Goal: Task Accomplishment & Management: Use online tool/utility

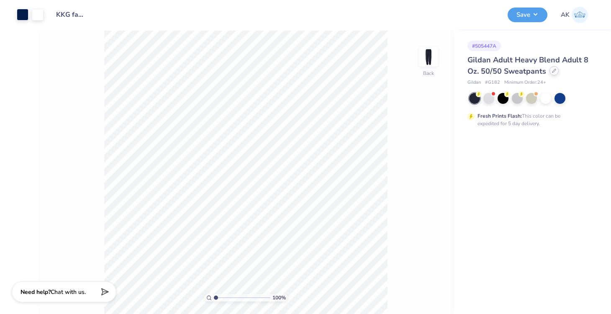
click at [554, 72] on icon at bounding box center [554, 71] width 4 height 4
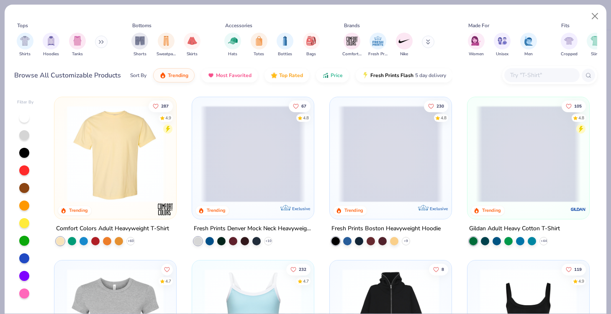
click at [543, 75] on input "text" at bounding box center [541, 75] width 64 height 10
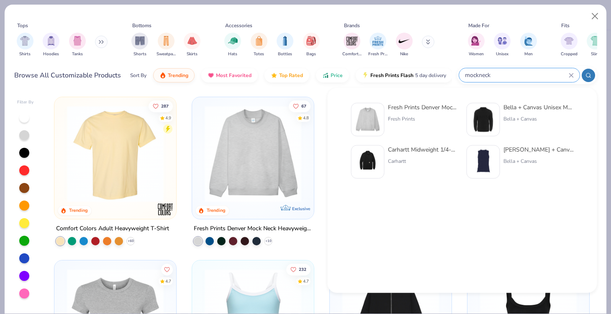
type input "mockneck"
click at [403, 106] on div "Fresh Prints Denver Mock Neck Heavyweight Sweatshirt" at bounding box center [423, 107] width 70 height 9
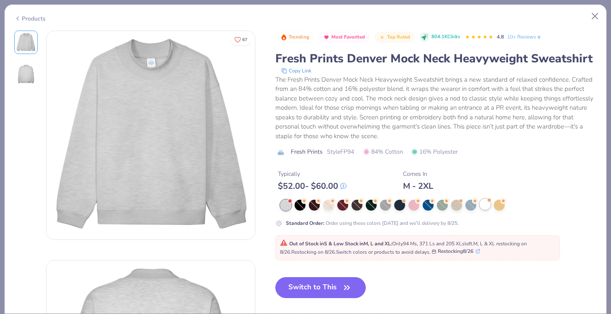
click at [489, 203] on div at bounding box center [485, 204] width 11 height 11
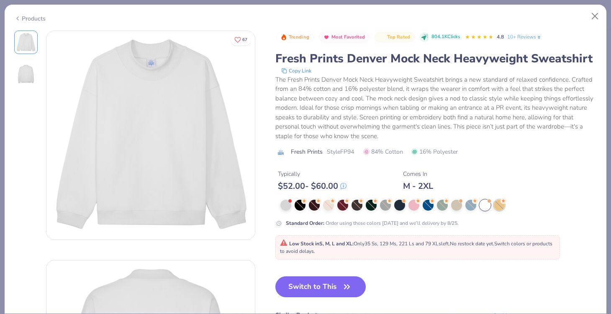
click at [502, 208] on div at bounding box center [499, 205] width 11 height 11
click at [399, 206] on div at bounding box center [399, 204] width 11 height 11
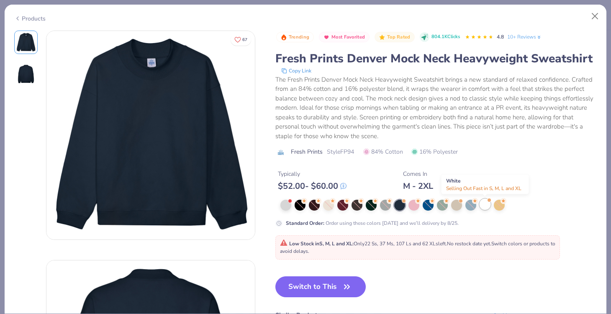
click at [482, 205] on div at bounding box center [485, 204] width 11 height 11
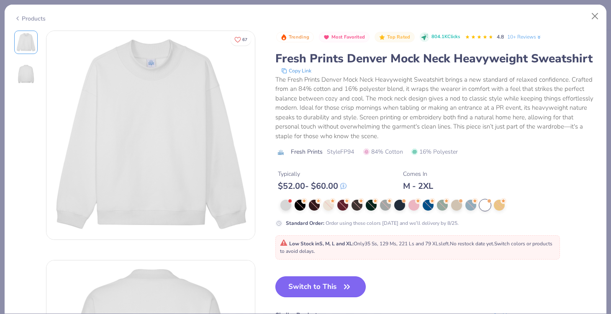
click at [339, 282] on button "Switch to This" at bounding box center [320, 286] width 91 height 21
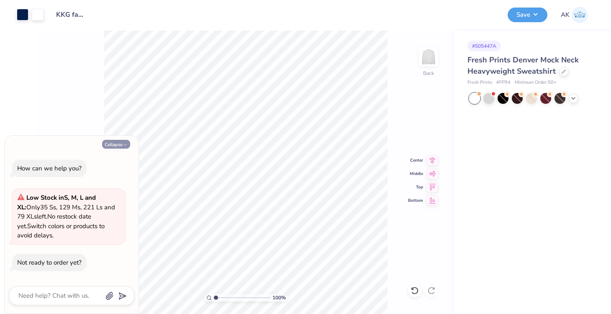
click at [114, 146] on button "Collapse" at bounding box center [116, 144] width 28 height 9
type textarea "x"
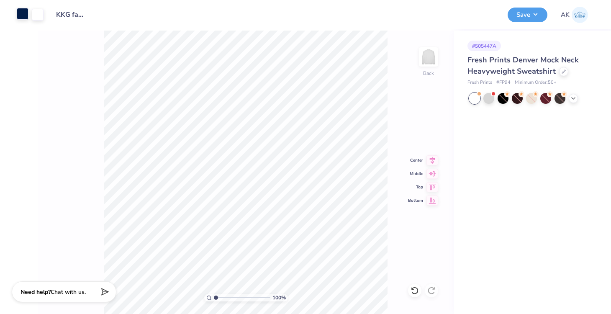
click at [25, 18] on div at bounding box center [23, 14] width 12 height 12
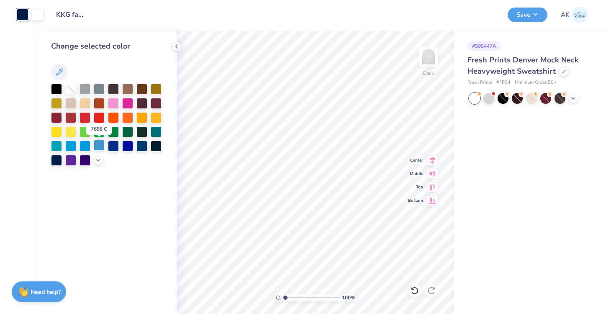
click at [100, 147] on div at bounding box center [99, 145] width 11 height 11
click at [37, 18] on div at bounding box center [38, 14] width 12 height 12
click at [56, 157] on div at bounding box center [56, 159] width 11 height 11
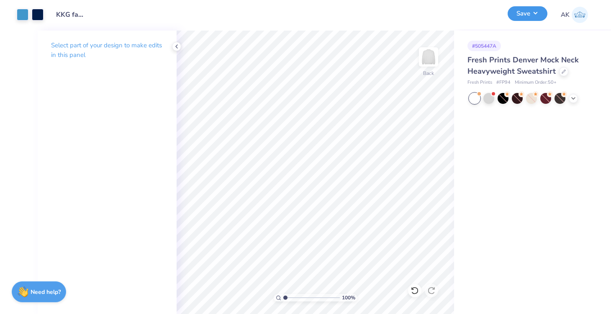
click at [521, 14] on button "Save" at bounding box center [528, 13] width 40 height 15
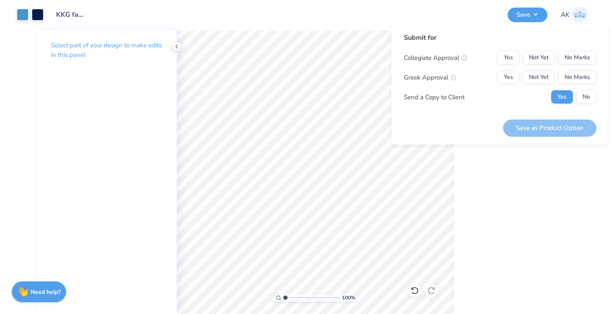
click at [597, 99] on div "Submit for Collegiate Approval Yes Not Yet No Marks Greek Approval Yes Not Yet …" at bounding box center [500, 84] width 218 height 121
click at [525, 77] on button "Not Yet" at bounding box center [539, 77] width 32 height 13
click at [569, 57] on button "No Marks" at bounding box center [577, 57] width 38 height 13
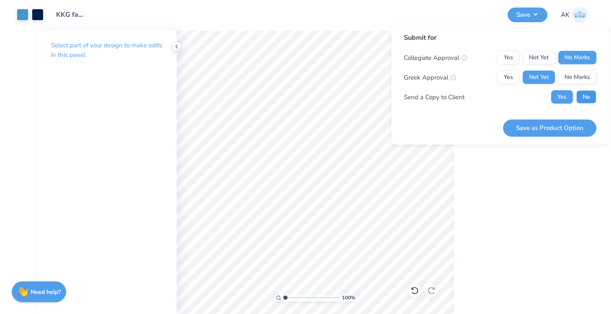
click at [589, 102] on button "No" at bounding box center [586, 96] width 20 height 13
click at [546, 133] on button "Save as Product Option" at bounding box center [549, 127] width 93 height 17
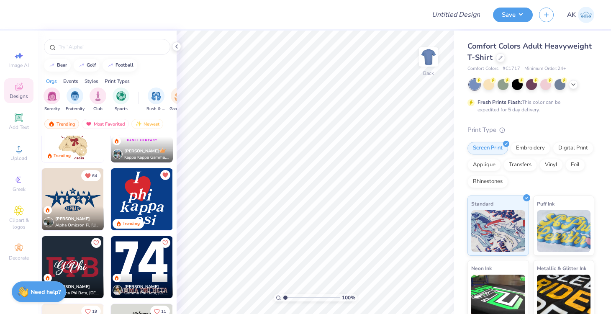
scroll to position [307, 0]
click at [68, 197] on img at bounding box center [73, 199] width 62 height 62
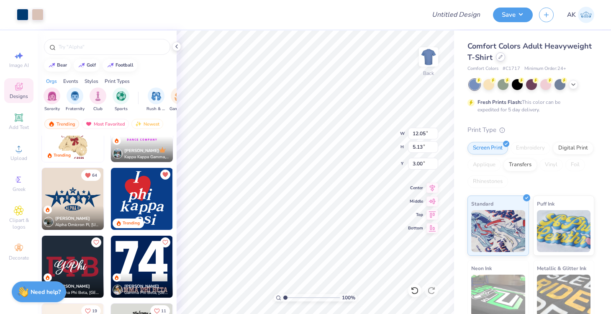
click at [499, 59] on div at bounding box center [500, 56] width 9 height 9
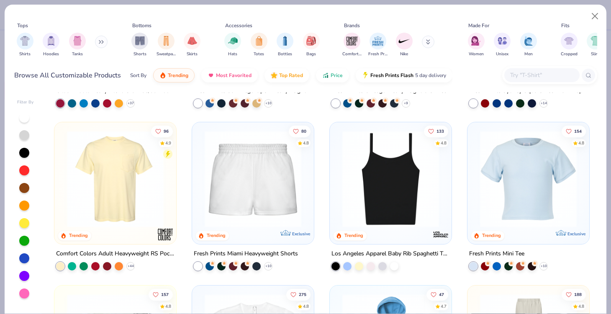
scroll to position [477, 0]
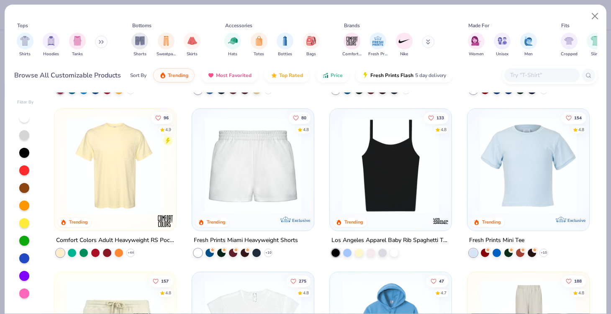
click at [386, 179] on img at bounding box center [390, 165] width 105 height 97
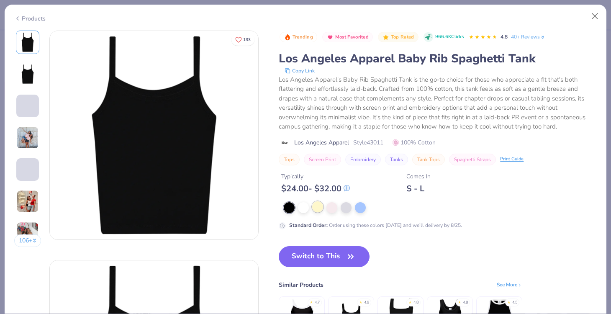
click at [313, 210] on div at bounding box center [317, 206] width 11 height 11
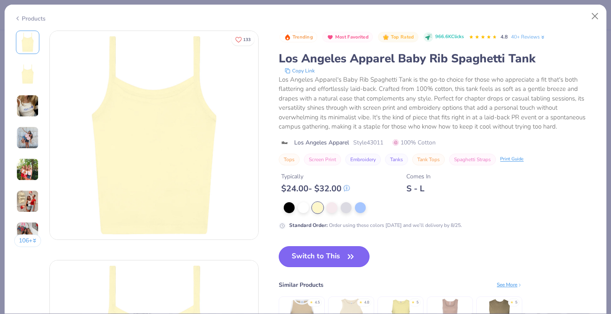
click at [335, 250] on button "Switch to This" at bounding box center [324, 256] width 91 height 21
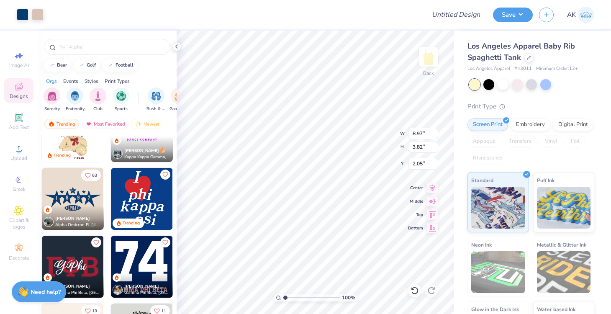
type input "2.05"
type input "7.34"
type input "3.12"
type input "1.79"
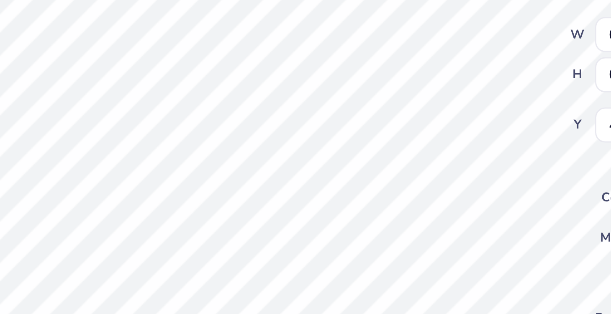
type textarea "GA"
type textarea "p"
type textarea "M"
type textarea "PHI"
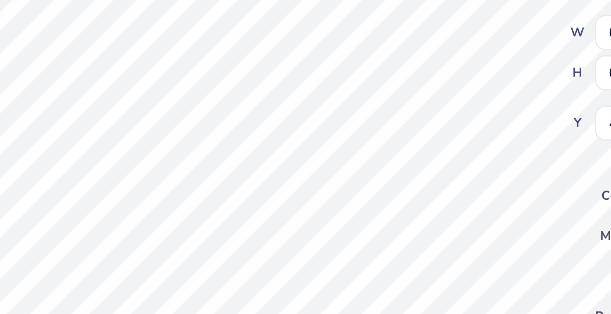
type input "0.55"
type input "4.29"
type input "0.56"
type input "1.06"
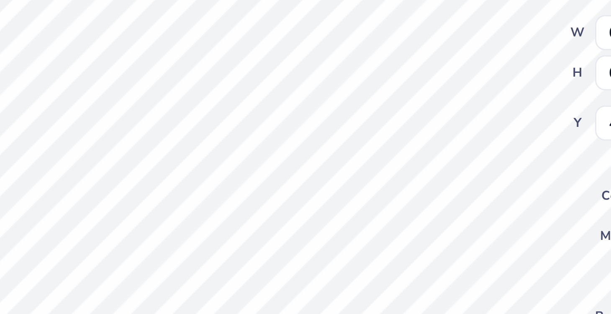
type input "0.43"
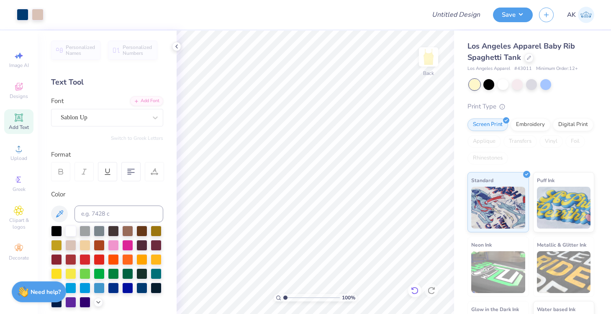
click at [413, 286] on icon at bounding box center [414, 290] width 8 height 8
click at [414, 289] on icon at bounding box center [414, 290] width 8 height 8
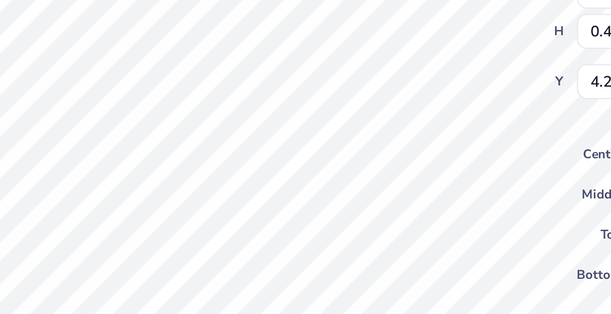
type input "2.12"
type input "0.74"
type input "4.18"
type input "0.19"
type input "0.41"
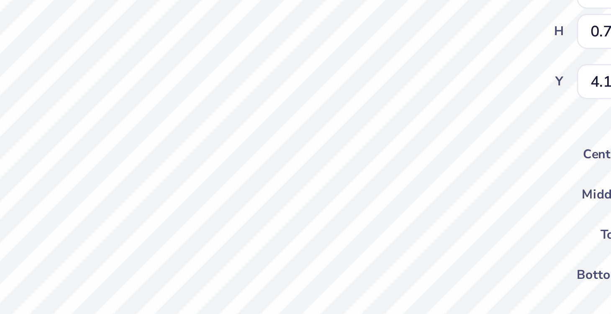
type input "4.25"
type input "0.39"
type input "4.31"
type input "0.60"
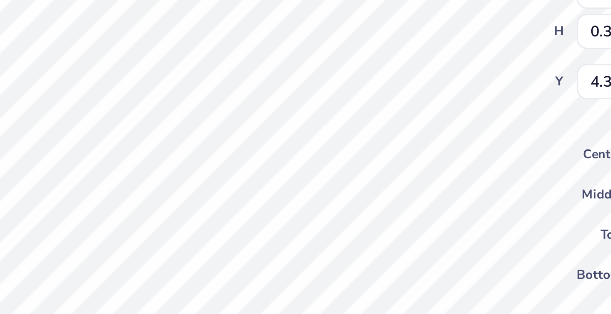
type input "0.40"
type input "4.29"
type input "1.06"
type input "0.43"
type input "4.44"
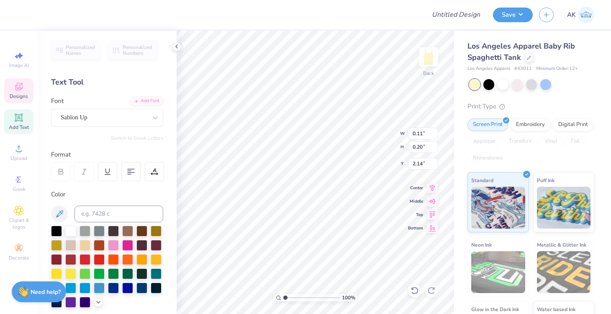
type input "2.12"
type input "0.74"
type input "4.08"
type input "0.11"
type input "0.20"
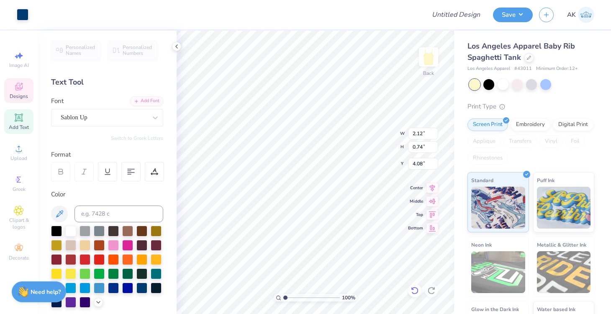
type input "2.14"
type input "2.12"
type input "0.74"
type input "5.37"
click at [414, 288] on icon at bounding box center [414, 290] width 8 height 8
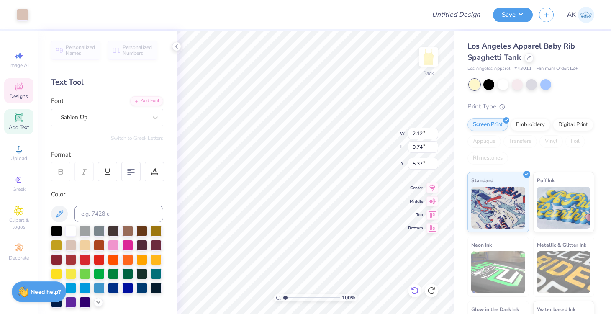
type input "0.11"
type input "0.20"
type input "2.14"
click at [414, 288] on icon at bounding box center [414, 290] width 8 height 8
type input "0.86"
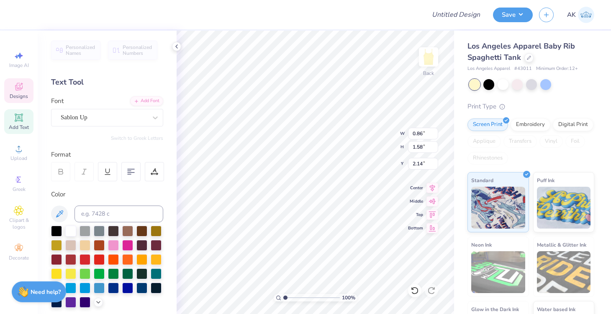
type input "1.58"
type input "4.08"
type textarea "GAMMA PHI"
type input "2.19"
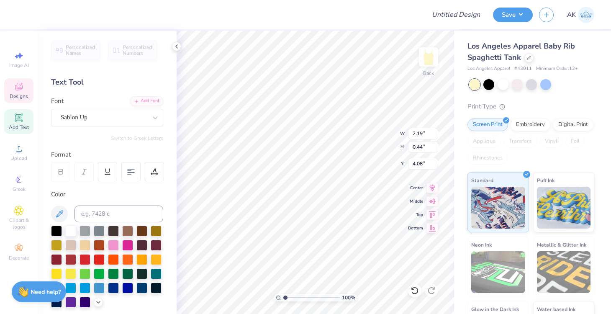
type input "0.44"
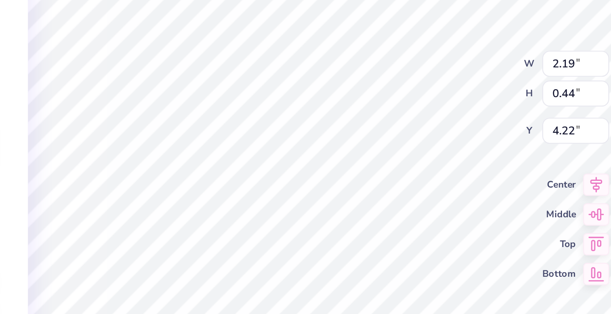
type input "4.22"
type input "1.61"
type input "0.32"
type input "4.28"
type input "1.76"
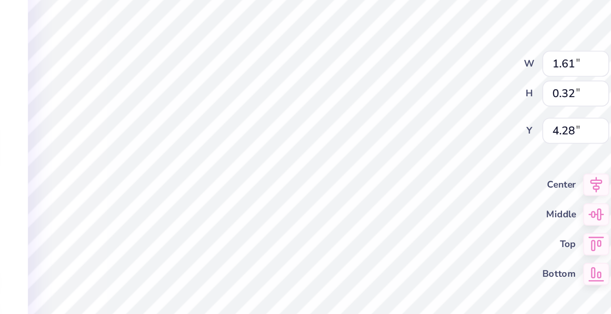
type input "0.35"
type input "4.27"
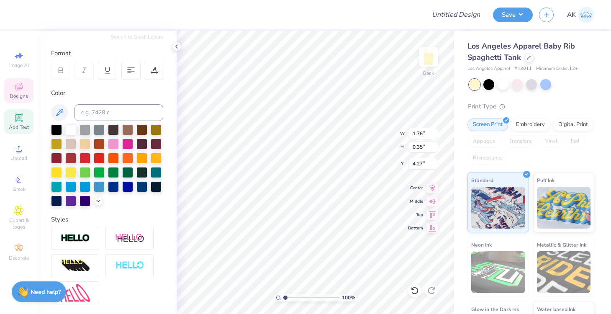
scroll to position [172, 0]
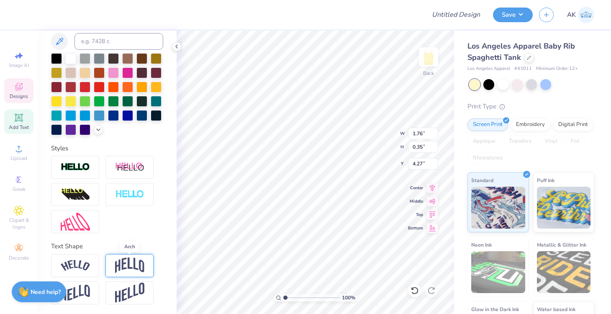
click at [125, 268] on img at bounding box center [129, 265] width 29 height 16
type input "0.72"
type input "4.08"
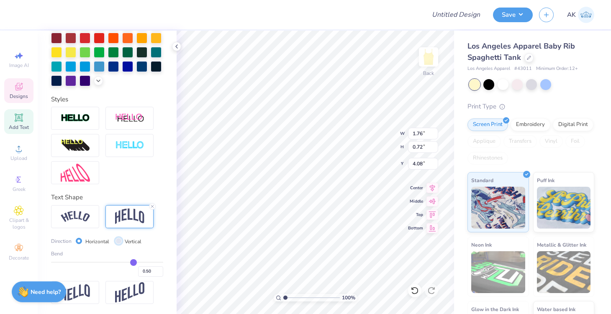
click at [117, 241] on input "Vertical" at bounding box center [118, 241] width 6 height 6
radio input "true"
type input "1.84"
type input "0.35"
type input "4.27"
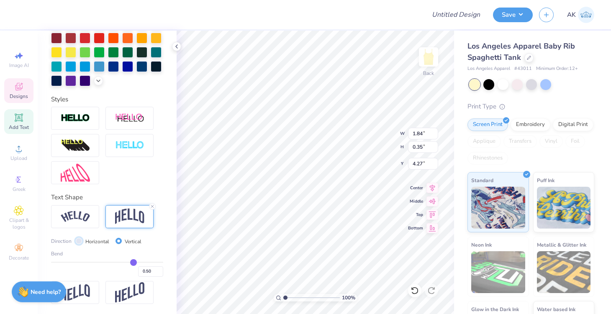
click at [80, 241] on input "Horizontal" at bounding box center [79, 241] width 6 height 6
radio input "true"
type input "1.76"
type input "0.72"
type input "4.08"
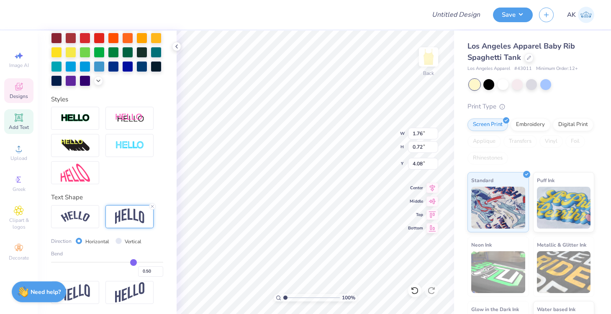
type input "0.46"
type input "0.44"
type input "0.41"
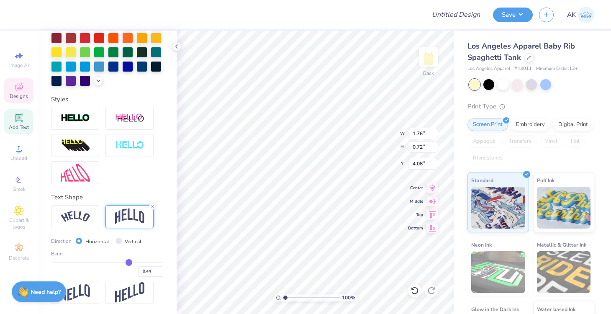
type input "0.41"
type input "0.39"
type input "0.37"
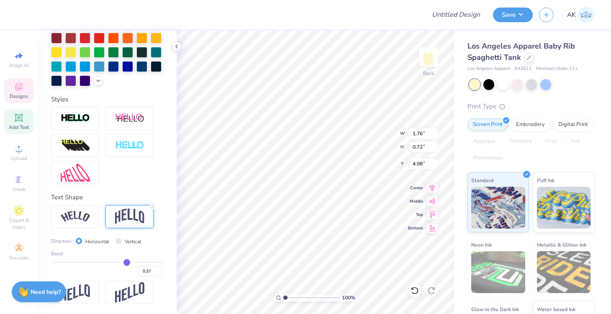
type input "0.35"
type input "0.33"
type input "0.3"
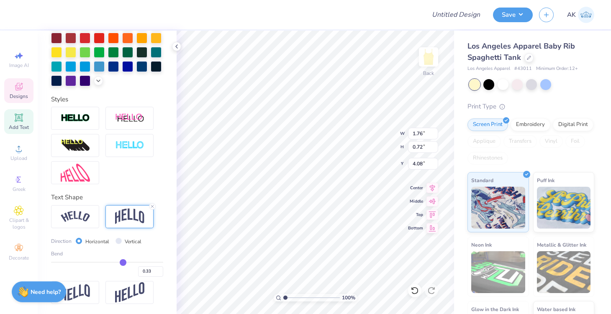
type input "0.30"
type input "0.29"
type input "0.28"
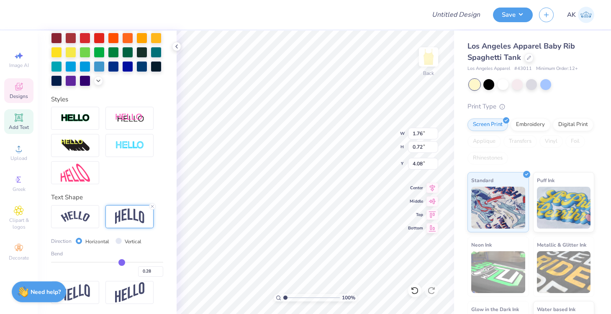
type input "0.27"
type input "0.26"
type input "0.25"
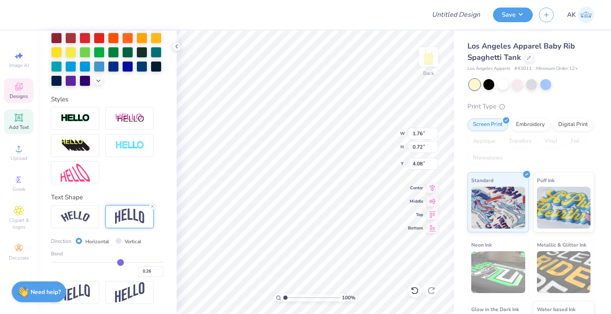
type input "0.25"
type input "0.23"
type input "0.22"
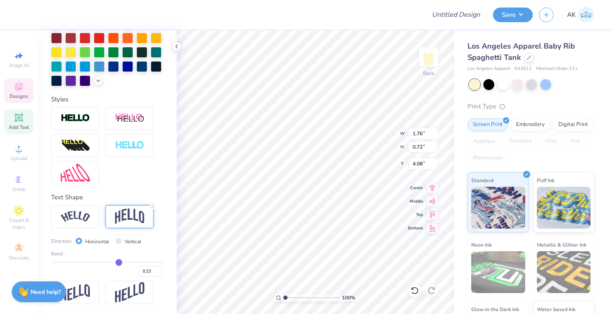
type input "0.21"
type input "0.2"
type input "0.20"
type input "0.19"
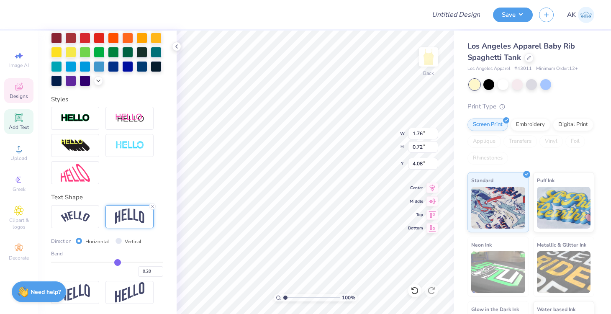
type input "0.19"
type input "0.18"
type input "0.16"
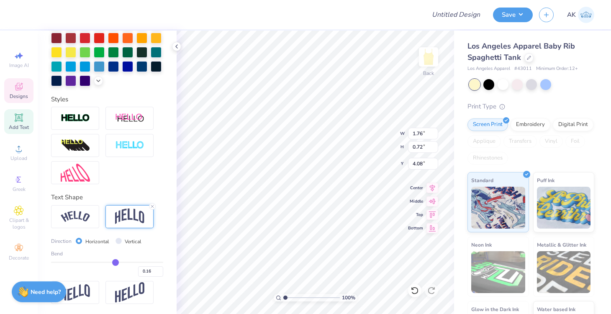
type input "0.15"
type input "0.14"
type input "0.12"
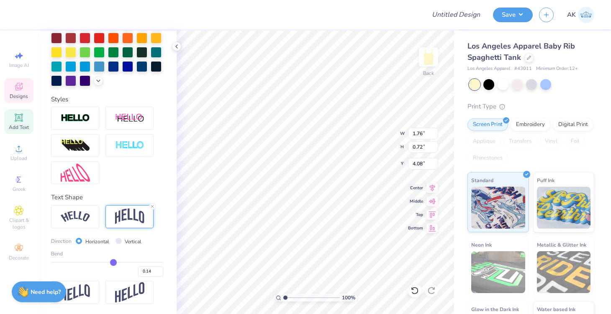
type input "0.12"
type input "0.11"
type input "0.1"
type input "0.10"
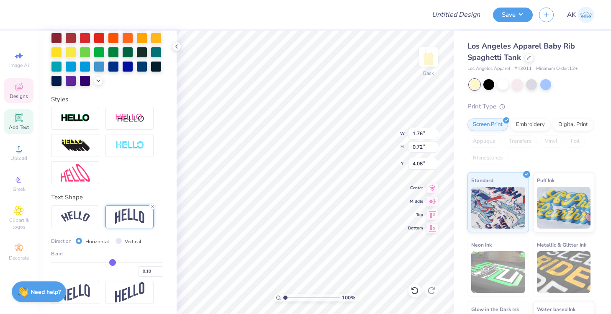
type input "0.09"
type input "0.07"
type input "0.06"
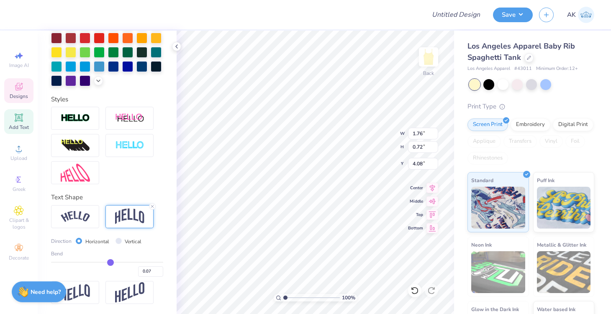
type input "0.06"
type input "0.05"
type input "0.04"
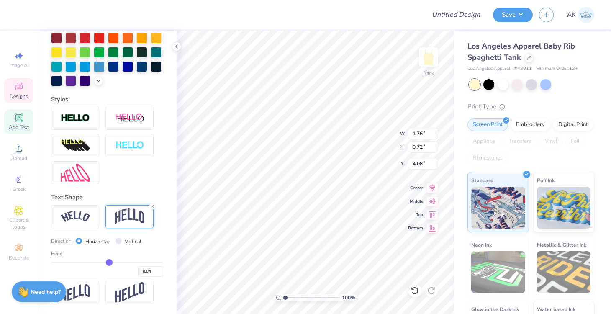
type input "0.03"
type input "0.02"
drag, startPoint x: 131, startPoint y: 263, endPoint x: 108, endPoint y: 265, distance: 23.1
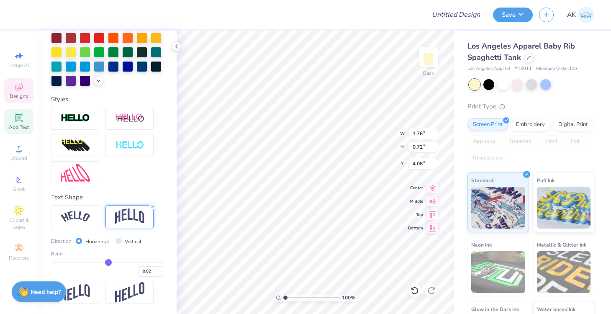
type input "0.02"
click at [108, 263] on input "range" at bounding box center [107, 262] width 112 height 1
type input "0.37"
type input "4.26"
type input "0.03"
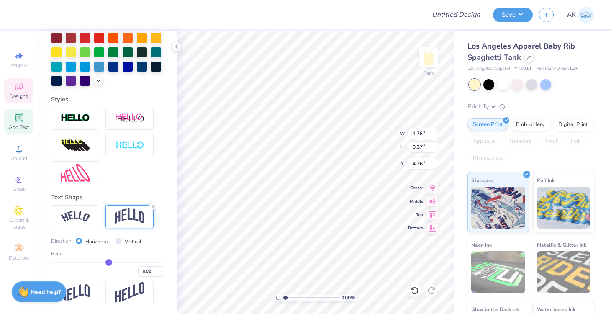
type input "0.03"
type input "0.05"
type input "0.06"
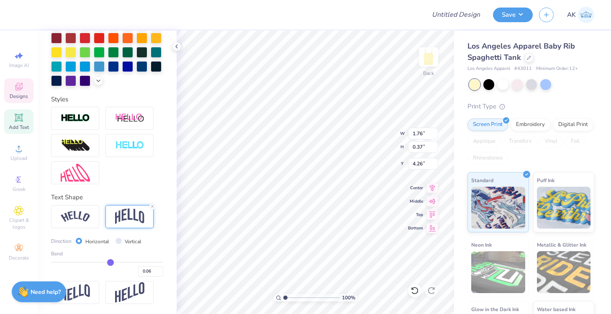
type input "0.07"
type input "0.08"
type input "0.09"
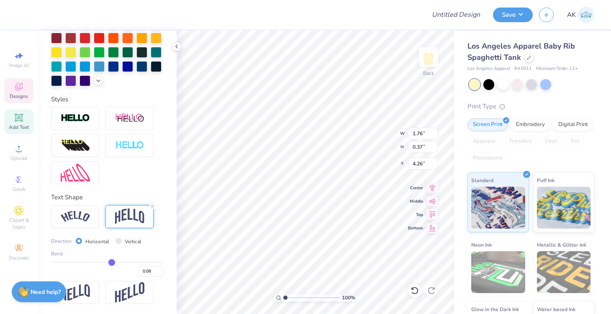
type input "0.09"
type input "0.1"
type input "0.10"
type input "0.11"
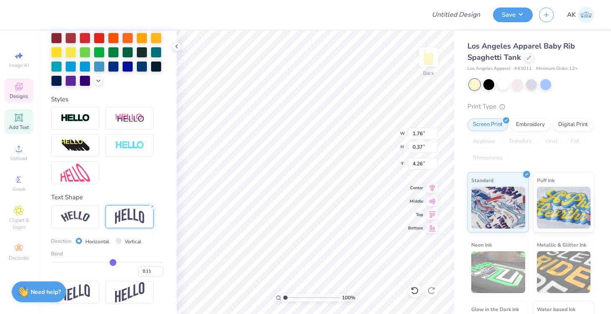
type input "0.12"
type input "0.13"
drag, startPoint x: 108, startPoint y: 264, endPoint x: 114, endPoint y: 265, distance: 5.9
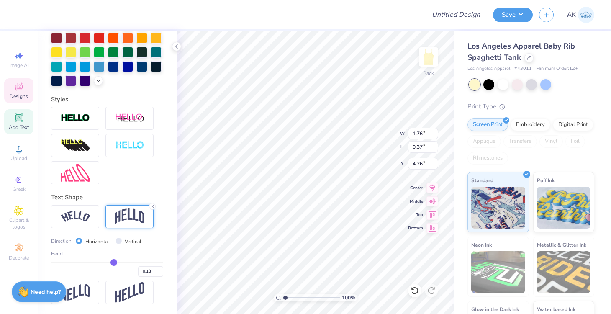
type input "0.13"
click at [114, 263] on input "range" at bounding box center [107, 262] width 112 height 1
type input "0.44"
type input "4.22"
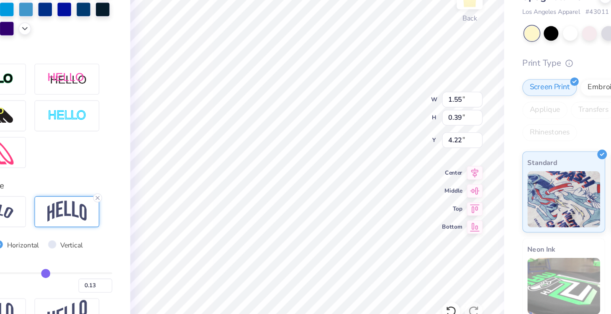
type input "1.55"
type input "0.39"
click at [432, 188] on icon at bounding box center [432, 187] width 12 height 10
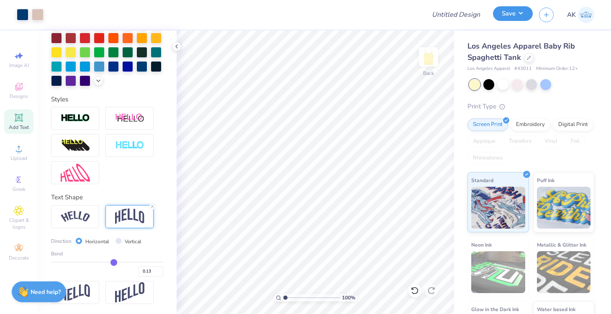
click at [517, 18] on button "Save" at bounding box center [513, 13] width 40 height 15
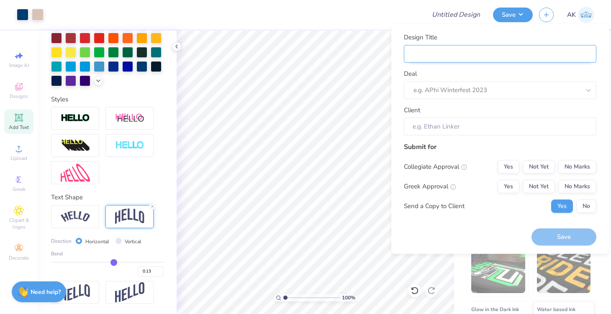
click at [444, 56] on input "Design Title" at bounding box center [500, 54] width 192 height 18
type input "G"
type input "GP"
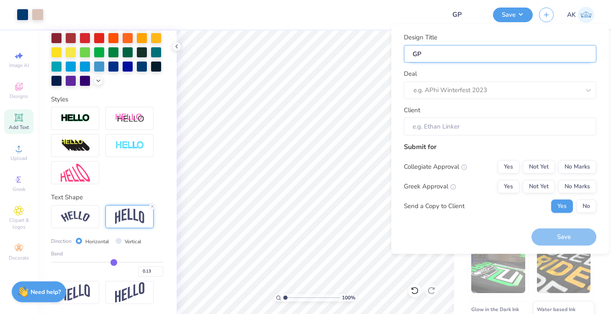
type input "GPH"
type input "GPHI"
type input "GPHI f"
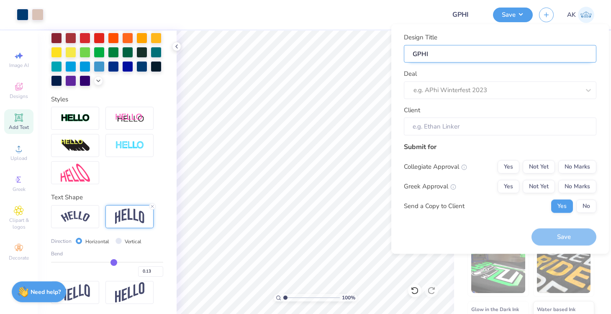
type input "GPHI f"
type input "GPHI fa"
type input "GPHI fal"
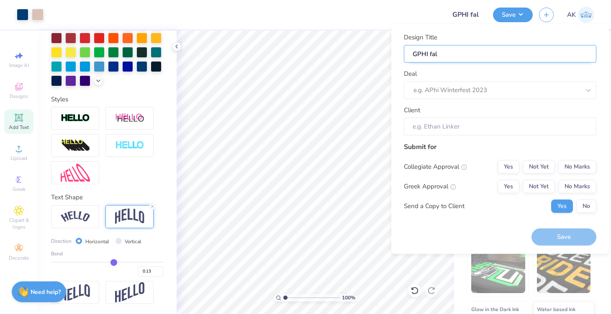
type input "GPHI fall"
type input "GPHI fall m"
type input "GPHI fall me"
type input "GPHI fall mer"
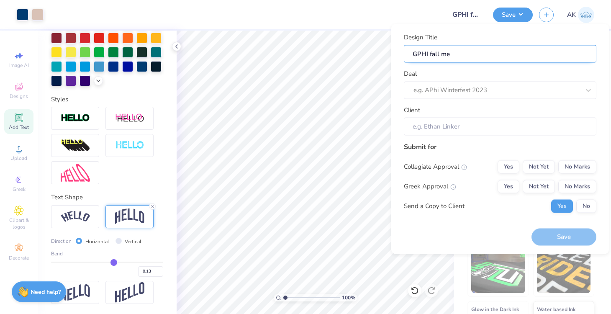
type input "GPHI fall mer"
type input "GPHI fall merc"
type input "GPHI fall merch"
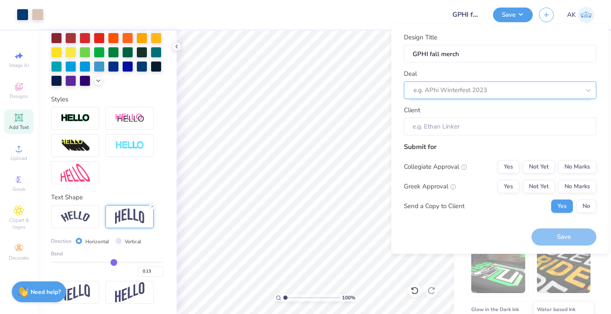
click at [455, 87] on div at bounding box center [496, 90] width 167 height 11
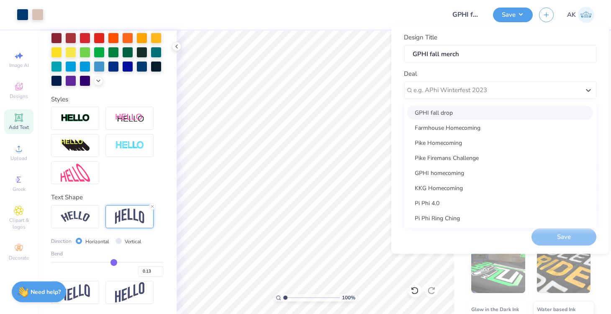
click at [444, 116] on div "GPHI fall drop" at bounding box center [500, 112] width 186 height 14
type input "Ashlyn Arnett"
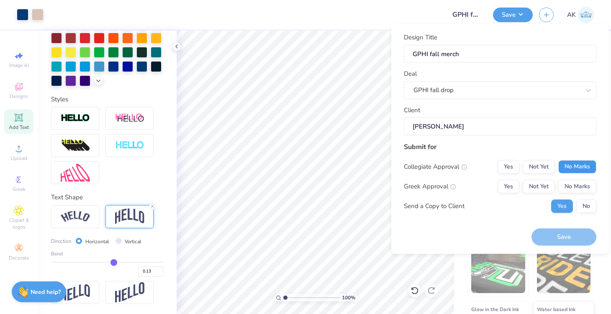
click at [563, 166] on button "No Marks" at bounding box center [577, 166] width 38 height 13
click at [537, 182] on button "Not Yet" at bounding box center [539, 186] width 32 height 13
click at [570, 242] on button "Save" at bounding box center [563, 236] width 65 height 17
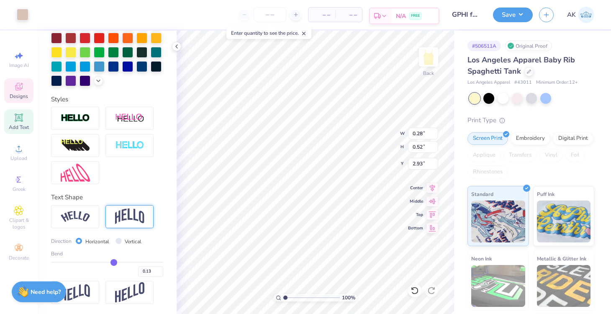
scroll to position [172, 0]
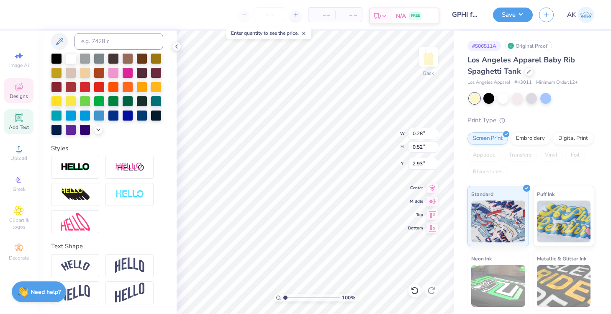
type textarea "7"
click at [410, 289] on icon at bounding box center [414, 290] width 8 height 8
type input "0.28"
type input "0.52"
type input "2.93"
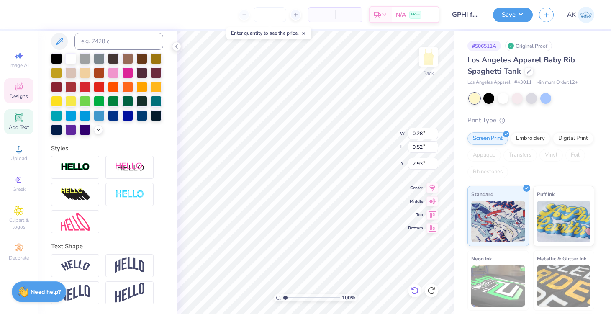
type textarea "4"
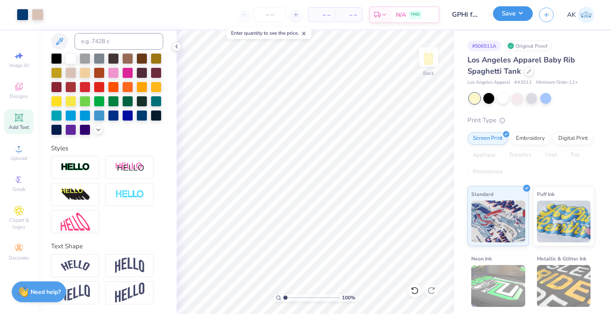
click at [503, 16] on button "Save" at bounding box center [513, 13] width 40 height 15
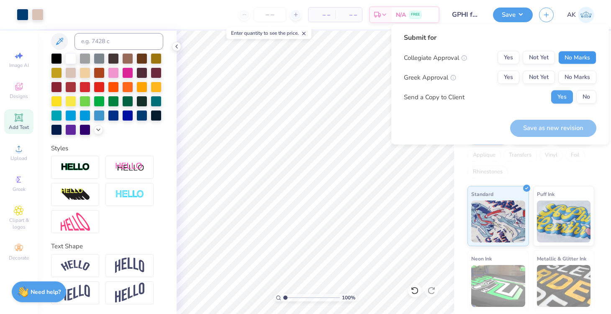
click at [572, 57] on button "No Marks" at bounding box center [577, 57] width 38 height 13
click at [539, 79] on button "Not Yet" at bounding box center [539, 77] width 32 height 13
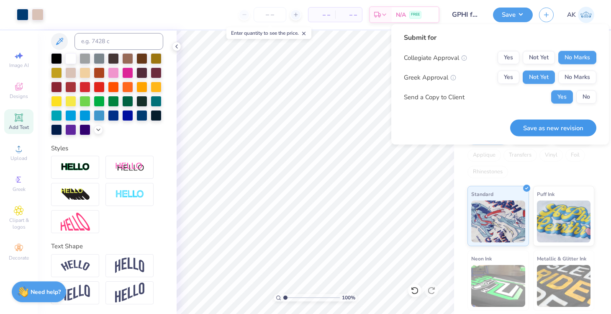
click at [562, 126] on button "Save as new revision" at bounding box center [553, 127] width 86 height 17
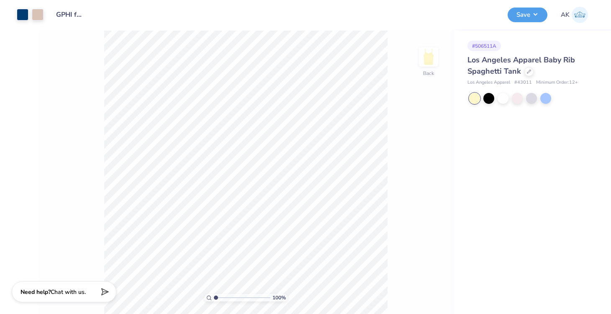
click at [523, 69] on div "Los Angeles Apparel Baby Rib Spaghetti Tank" at bounding box center [530, 65] width 127 height 23
click at [527, 72] on icon at bounding box center [529, 71] width 4 height 4
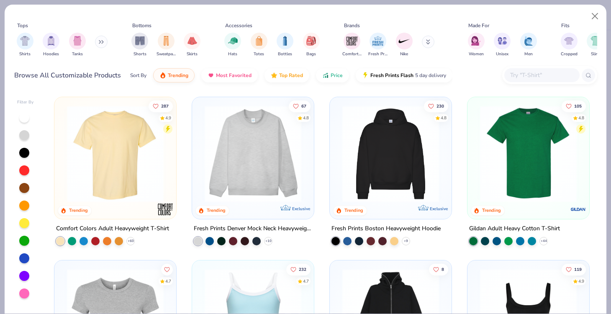
click at [531, 75] on input "text" at bounding box center [541, 75] width 64 height 10
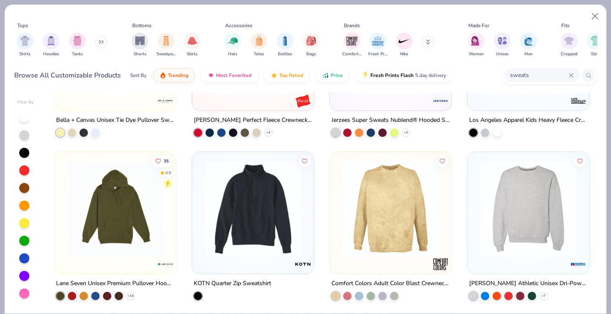
scroll to position [1251, 0]
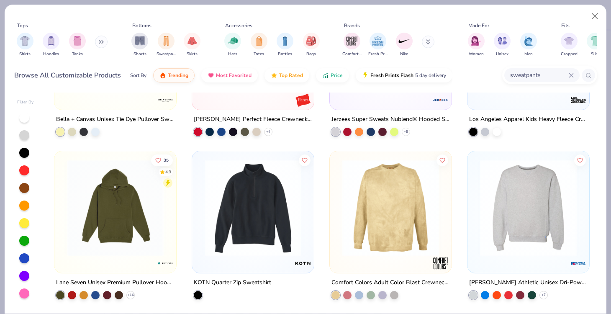
type input "sweatpants"
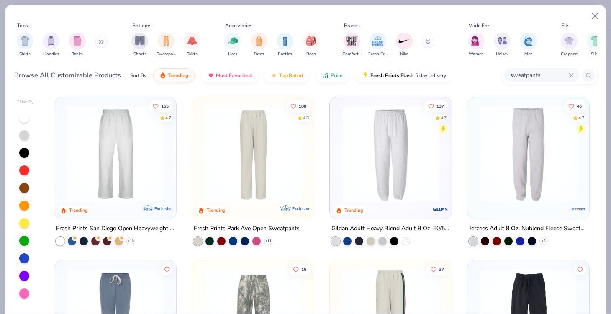
click at [377, 156] on img at bounding box center [390, 153] width 105 height 97
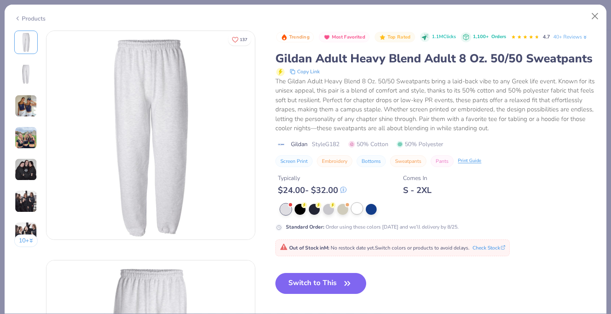
click at [356, 207] on div at bounding box center [356, 208] width 11 height 11
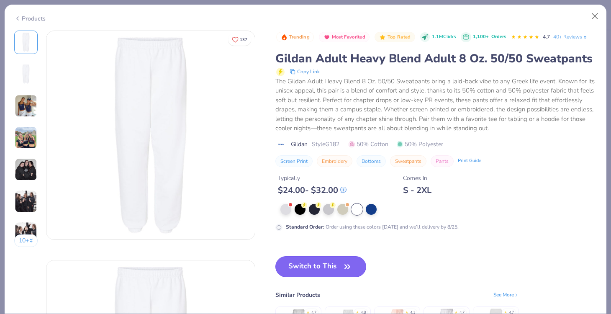
click at [333, 269] on button "Switch to This" at bounding box center [320, 266] width 91 height 21
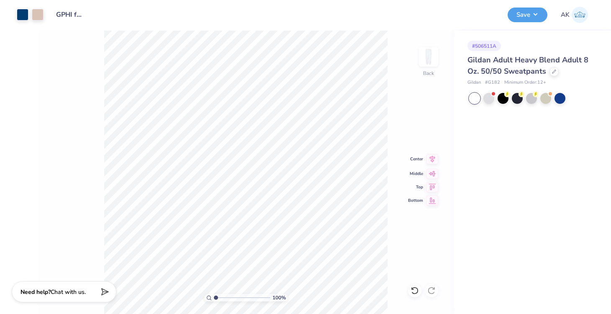
click at [434, 157] on icon at bounding box center [432, 159] width 12 height 10
click at [531, 17] on button "Save" at bounding box center [528, 13] width 40 height 15
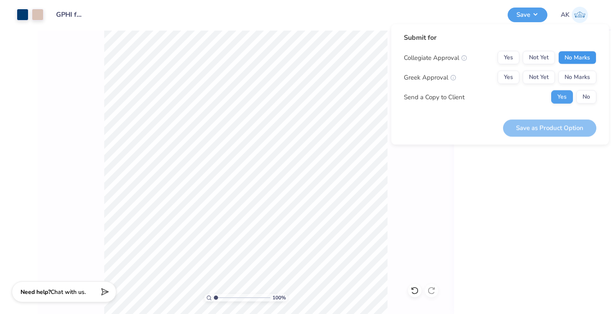
click at [583, 61] on button "No Marks" at bounding box center [577, 57] width 38 height 13
click at [518, 74] on button "Yes" at bounding box center [509, 77] width 22 height 13
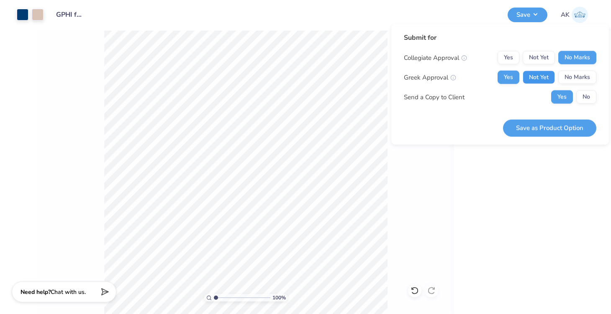
click at [538, 76] on button "Not Yet" at bounding box center [539, 77] width 32 height 13
click at [564, 126] on button "Save as Product Option" at bounding box center [549, 127] width 93 height 17
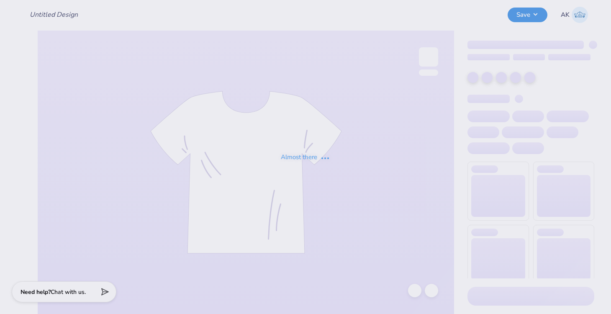
type input "GPHI fall merch"
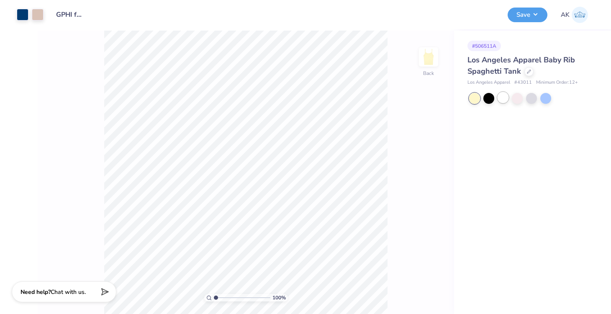
click at [508, 97] on div at bounding box center [503, 97] width 11 height 11
click at [531, 15] on button "Save" at bounding box center [528, 13] width 40 height 15
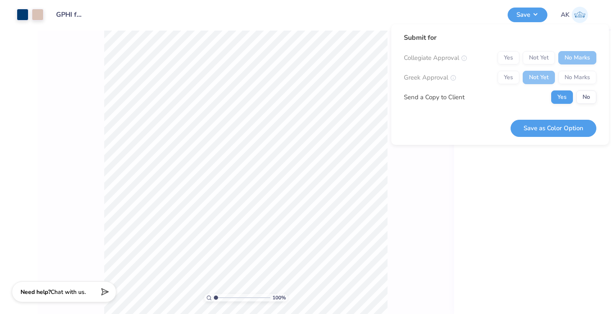
click at [563, 129] on button "Save as Color Option" at bounding box center [554, 128] width 86 height 17
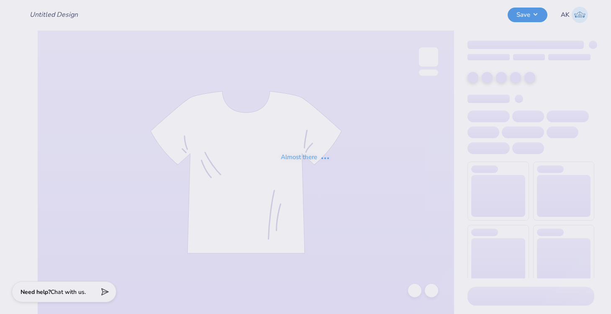
type input "GPHI fall merch"
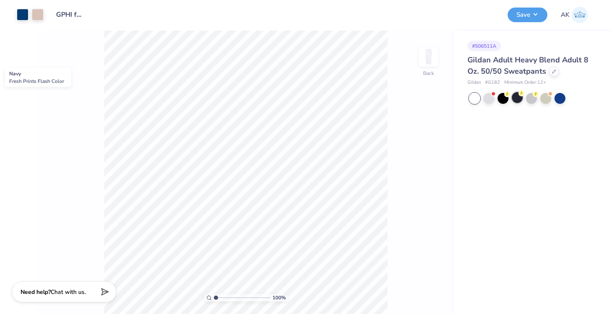
click at [516, 100] on div at bounding box center [517, 97] width 11 height 11
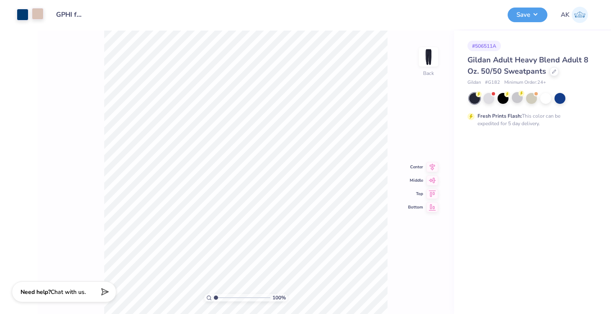
click at [39, 13] on div at bounding box center [38, 14] width 12 height 12
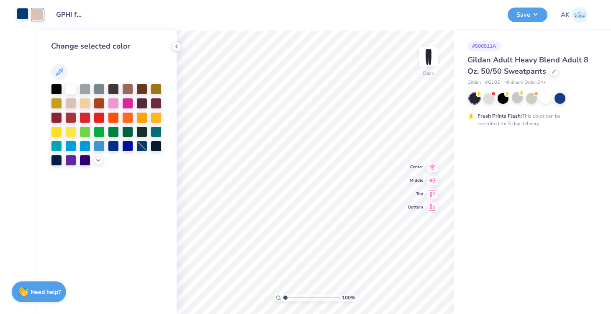
click at [22, 18] on div at bounding box center [23, 14] width 12 height 12
click at [70, 92] on div at bounding box center [70, 88] width 11 height 11
click at [43, 15] on div at bounding box center [38, 14] width 12 height 12
click at [71, 84] on div at bounding box center [70, 89] width 11 height 11
click at [56, 161] on div at bounding box center [56, 159] width 11 height 11
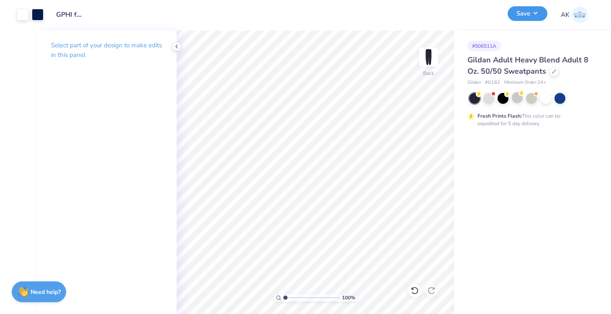
click at [520, 15] on button "Save" at bounding box center [528, 13] width 40 height 15
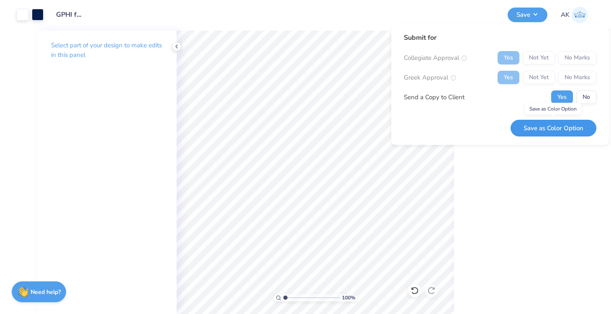
click at [563, 131] on button "Save as Color Option" at bounding box center [554, 128] width 86 height 17
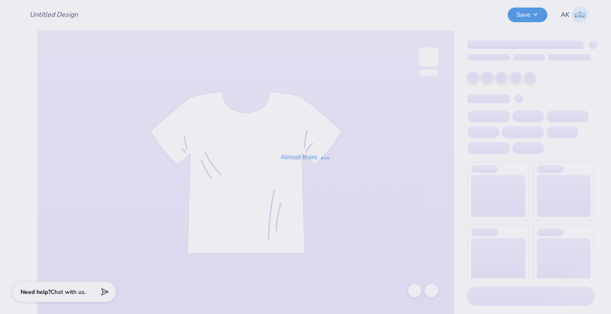
type input "GPHI fall merch"
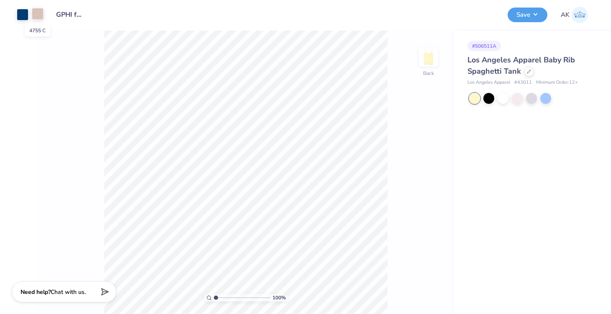
click at [38, 18] on div at bounding box center [38, 14] width 12 height 12
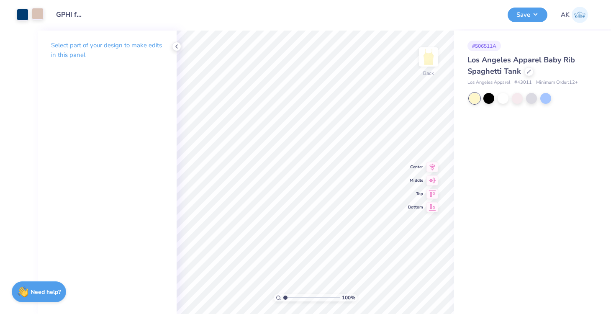
click at [35, 15] on div at bounding box center [38, 14] width 12 height 12
click at [38, 14] on div at bounding box center [38, 14] width 12 height 12
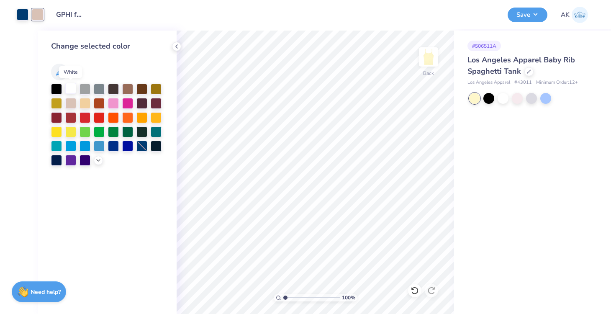
click at [72, 87] on div at bounding box center [70, 88] width 11 height 11
click at [528, 17] on button "Save" at bounding box center [528, 13] width 40 height 15
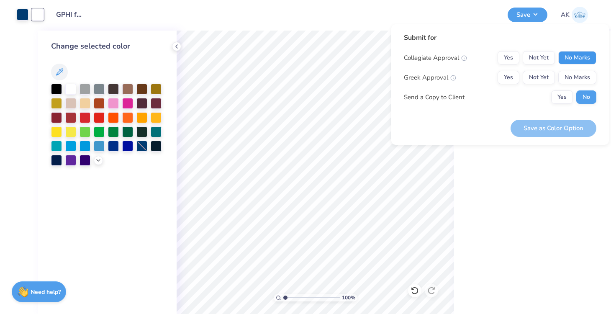
click at [572, 54] on button "No Marks" at bounding box center [577, 57] width 38 height 13
click at [544, 76] on button "Not Yet" at bounding box center [539, 77] width 32 height 13
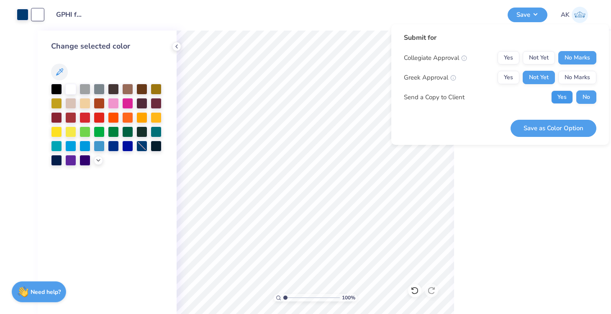
click at [562, 100] on button "Yes" at bounding box center [562, 96] width 22 height 13
click at [588, 97] on button "No" at bounding box center [586, 96] width 20 height 13
click at [554, 129] on button "Save as Color Option" at bounding box center [554, 128] width 86 height 17
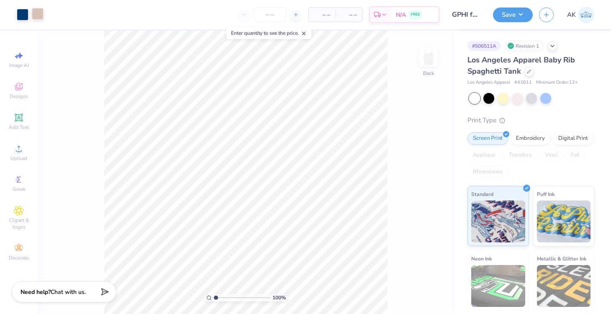
click at [35, 18] on div at bounding box center [38, 14] width 12 height 12
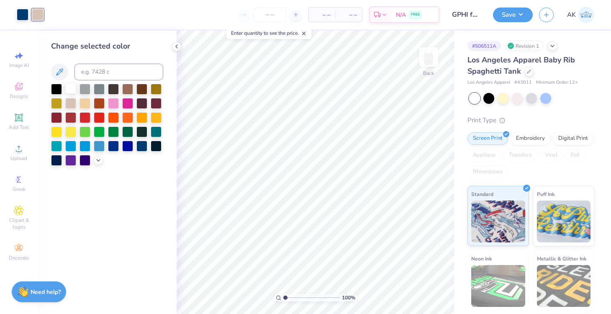
click at [68, 87] on div at bounding box center [70, 88] width 11 height 11
click at [511, 18] on button "Save" at bounding box center [513, 13] width 40 height 15
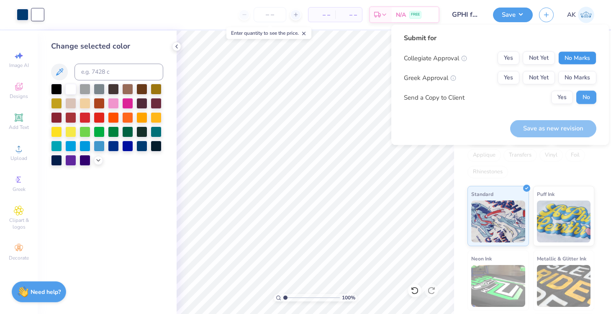
click at [592, 57] on button "No Marks" at bounding box center [577, 57] width 38 height 13
click at [541, 73] on button "Not Yet" at bounding box center [539, 77] width 32 height 13
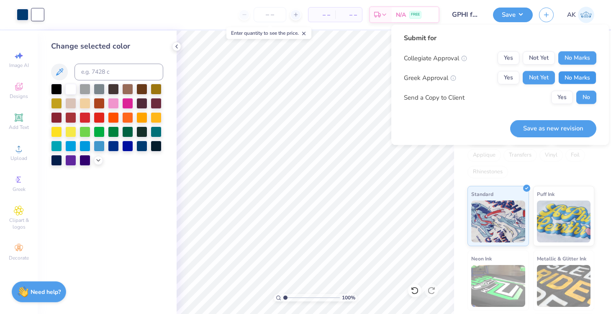
click at [569, 80] on button "No Marks" at bounding box center [577, 77] width 38 height 13
click at [540, 79] on button "Not Yet" at bounding box center [539, 77] width 32 height 13
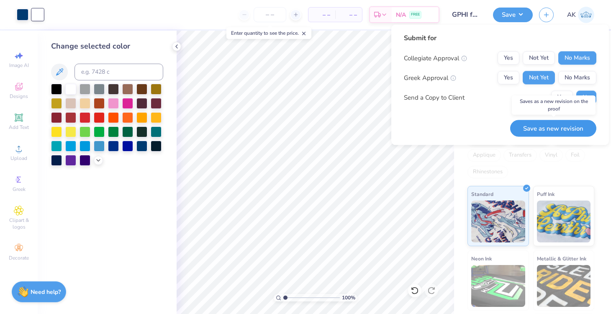
click at [554, 124] on button "Save as new revision" at bounding box center [553, 128] width 86 height 17
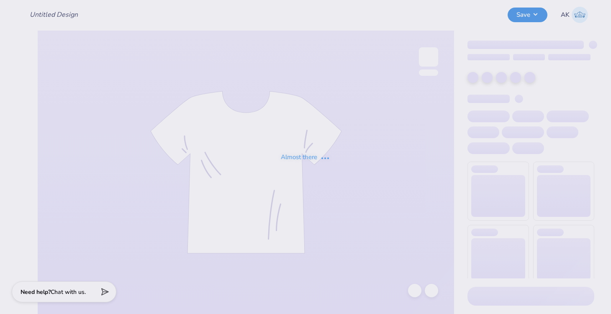
type input "GPHI fall merch"
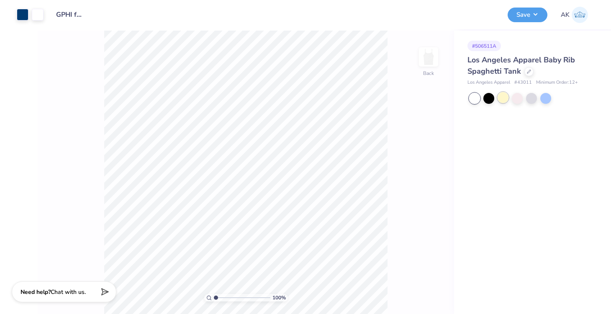
click at [500, 99] on div at bounding box center [503, 97] width 11 height 11
click at [520, 10] on button "Save" at bounding box center [528, 13] width 40 height 15
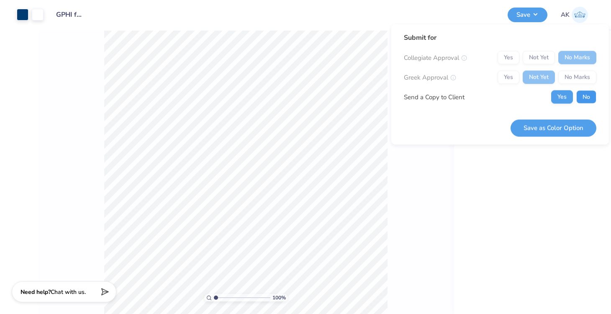
click at [587, 99] on button "No" at bounding box center [586, 96] width 20 height 13
click at [563, 126] on button "Save as Color Option" at bounding box center [554, 127] width 86 height 17
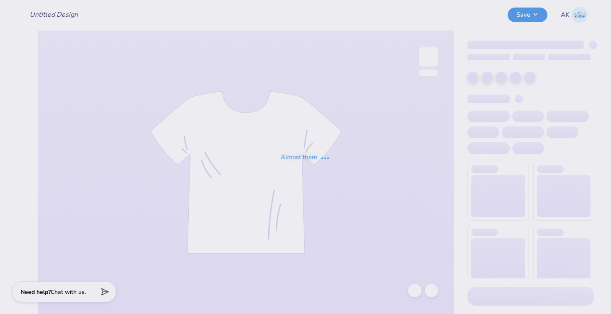
type input "GPHI fall merch"
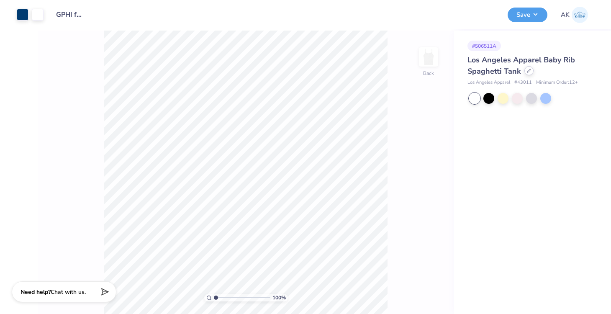
click at [528, 71] on icon at bounding box center [528, 70] width 3 height 3
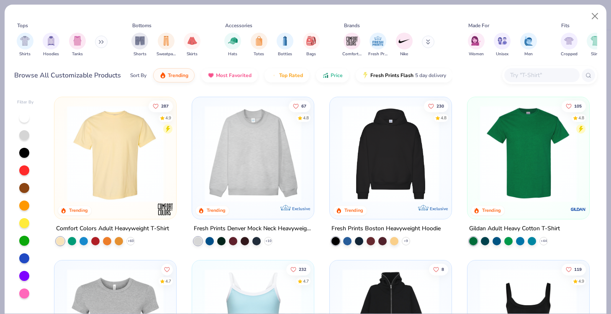
click at [530, 72] on input "text" at bounding box center [541, 75] width 64 height 10
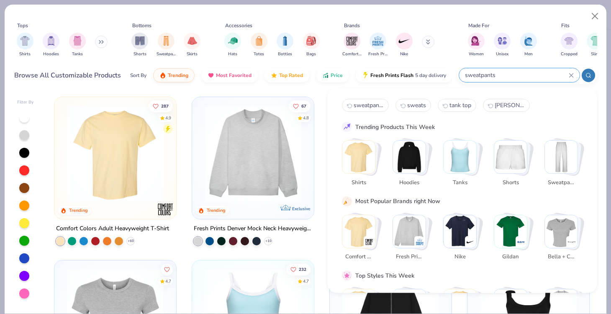
type input "sweatpants"
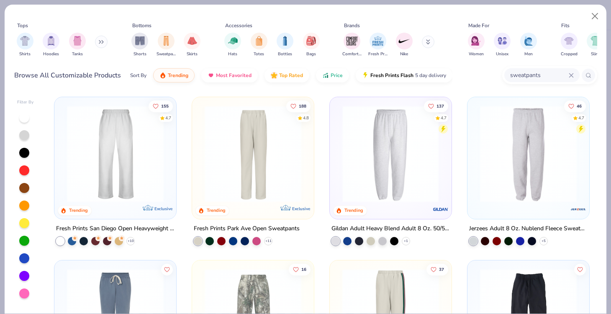
click at [423, 162] on img at bounding box center [390, 153] width 105 height 97
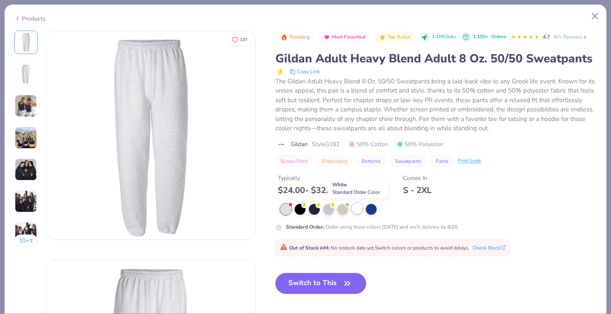
click at [357, 206] on div at bounding box center [356, 208] width 11 height 11
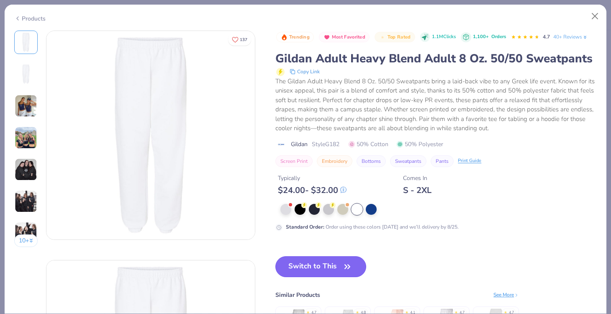
click at [334, 268] on button "Switch to This" at bounding box center [320, 266] width 91 height 21
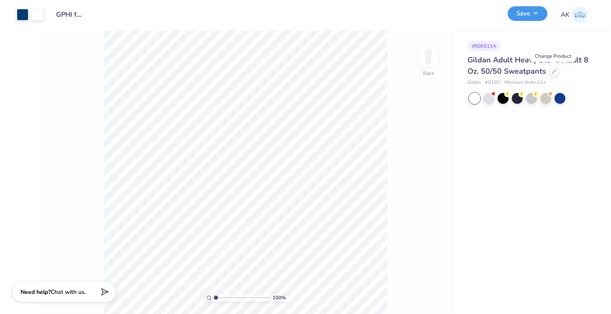
click at [516, 18] on button "Save" at bounding box center [528, 13] width 40 height 15
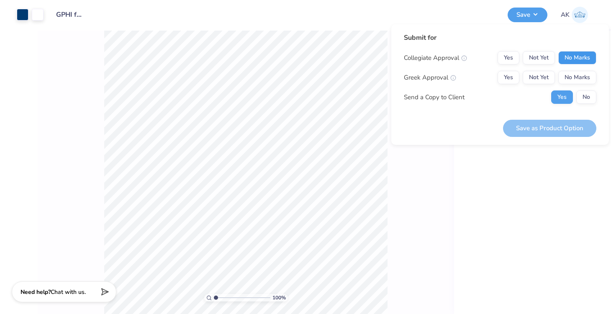
click at [568, 58] on button "No Marks" at bounding box center [577, 57] width 38 height 13
click at [550, 74] on button "Not Yet" at bounding box center [539, 77] width 32 height 13
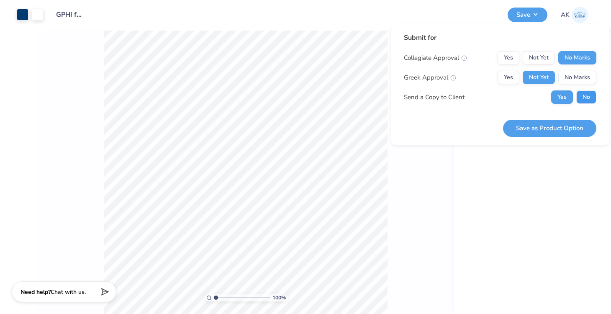
click at [589, 95] on button "No" at bounding box center [586, 96] width 20 height 13
click at [565, 125] on button "Save as Product Option" at bounding box center [549, 128] width 93 height 17
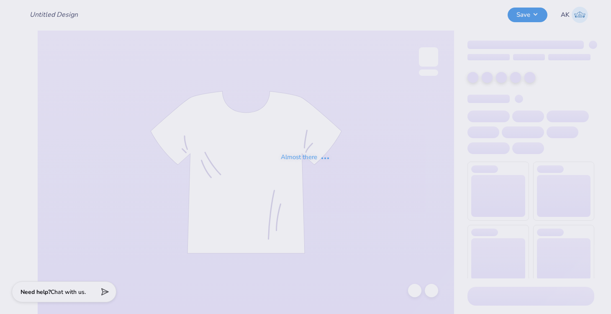
type input "GPHI fall merch"
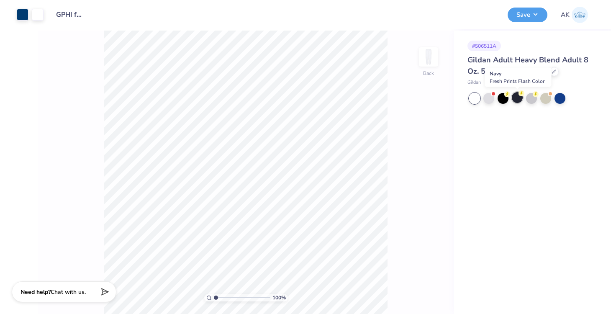
click at [515, 97] on div at bounding box center [517, 97] width 11 height 11
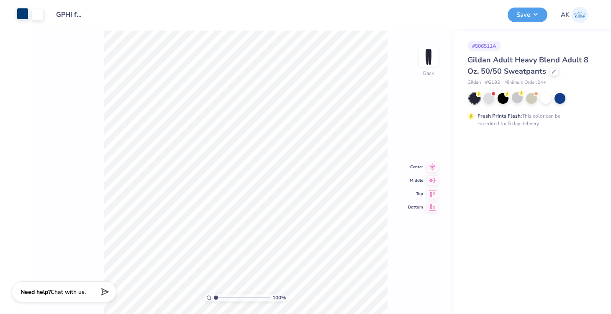
click at [23, 12] on div at bounding box center [23, 14] width 12 height 12
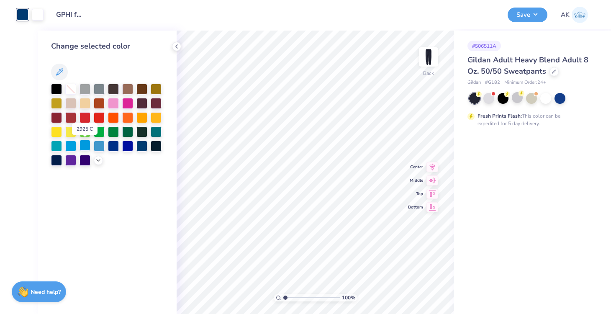
click at [87, 147] on div at bounding box center [85, 145] width 11 height 11
click at [40, 15] on div at bounding box center [38, 14] width 12 height 12
click at [57, 162] on div at bounding box center [56, 159] width 11 height 11
click at [24, 14] on div at bounding box center [23, 14] width 12 height 12
click at [67, 86] on div at bounding box center [70, 88] width 11 height 11
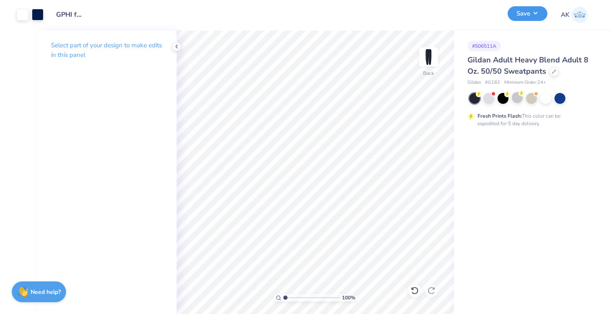
click at [538, 12] on button "Save" at bounding box center [528, 13] width 40 height 15
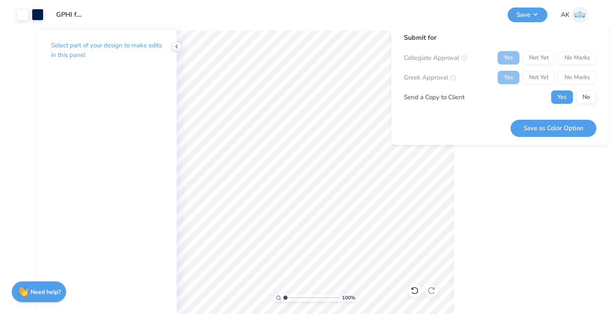
click at [531, 54] on div "Yes Not Yet No Marks" at bounding box center [547, 57] width 99 height 13
click at [586, 102] on button "No" at bounding box center [586, 96] width 20 height 13
click at [576, 131] on button "Save as Color Option" at bounding box center [554, 128] width 86 height 17
